Goal: Task Accomplishment & Management: Manage account settings

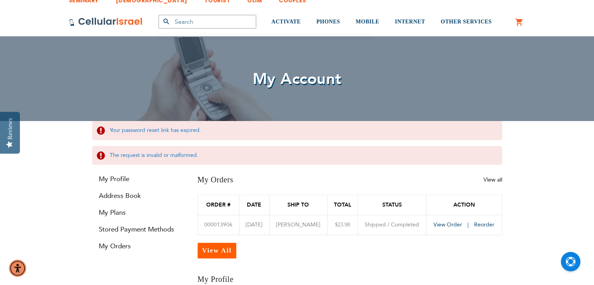
scroll to position [12, 0]
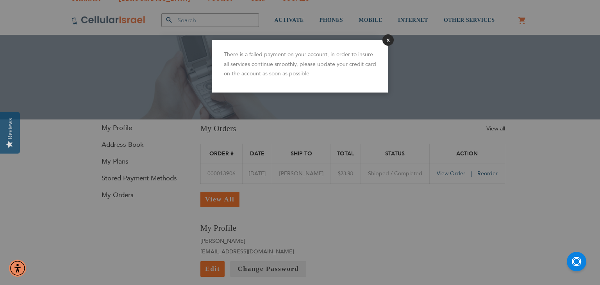
click at [386, 42] on button "Close" at bounding box center [387, 39] width 11 height 11
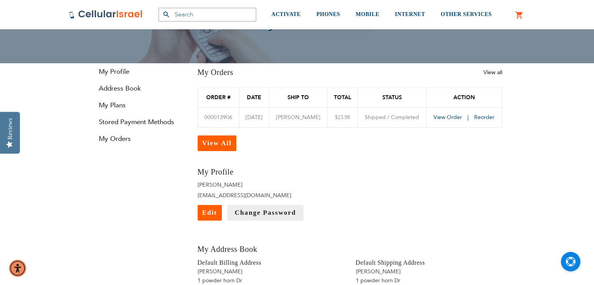
scroll to position [69, 0]
click at [123, 121] on link "Stored Payment Methods" at bounding box center [139, 121] width 94 height 9
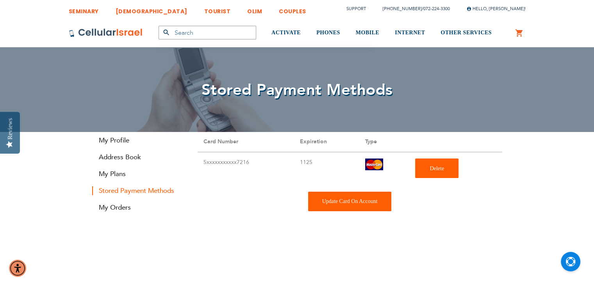
click at [364, 206] on div "Update Card On Account" at bounding box center [350, 202] width 84 height 20
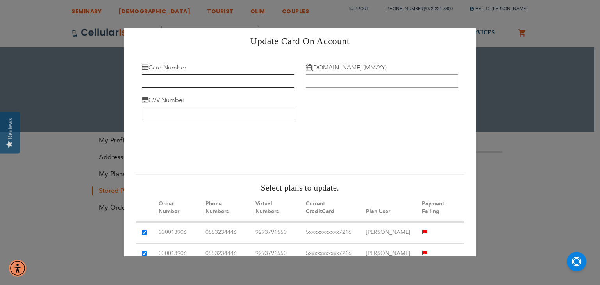
click at [176, 85] on input "Card Number" at bounding box center [218, 81] width 152 height 14
type input "[CREDIT_CARD_NUMBER]"
click at [331, 77] on input "[DOMAIN_NAME] (MM/YY)" at bounding box center [382, 81] width 152 height 14
type input "09/30"
click at [168, 114] on input "CVV Number" at bounding box center [218, 114] width 152 height 14
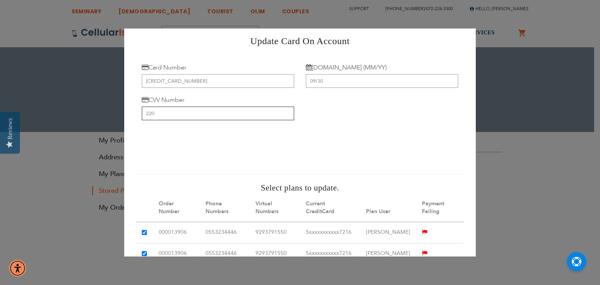
type input "220"
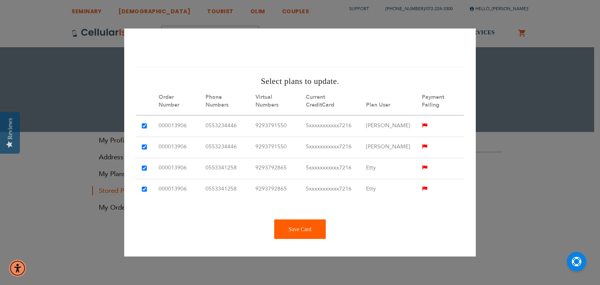
scroll to position [105, 0]
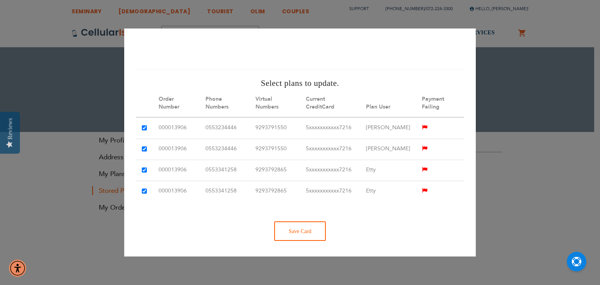
click at [292, 237] on div "Save Card" at bounding box center [300, 231] width 52 height 20
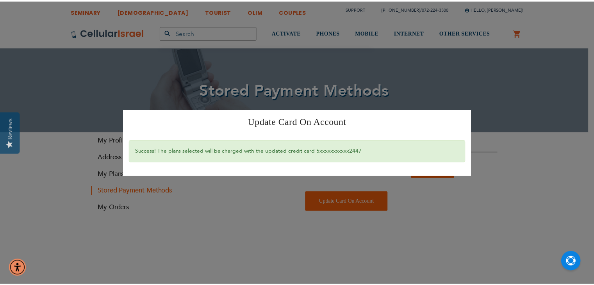
scroll to position [0, 0]
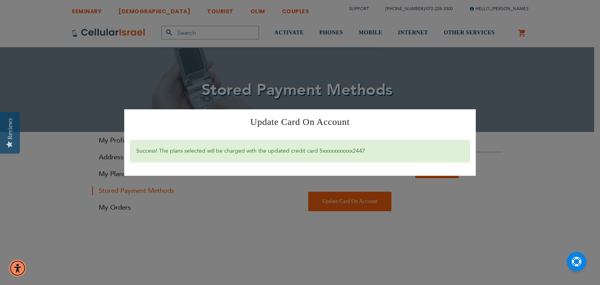
click at [325, 78] on div "Update Card On Account × Success! The plans selected will be charged with the u…" at bounding box center [300, 142] width 600 height 285
